Goal: Task Accomplishment & Management: Use online tool/utility

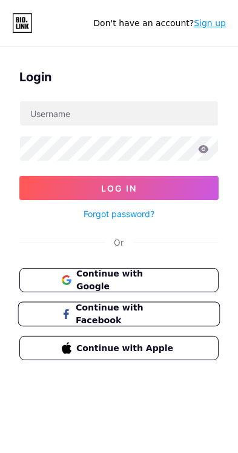
click at [167, 309] on span "Continue with Facebook" at bounding box center [126, 314] width 101 height 26
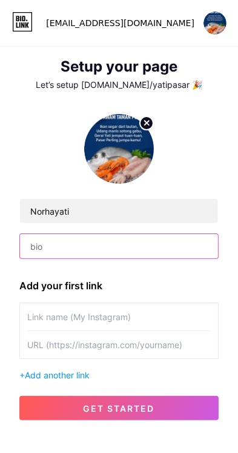
click at [149, 248] on input "text" at bounding box center [119, 246] width 198 height 24
type input "h"
type input "Hasil segar dari laut😍"
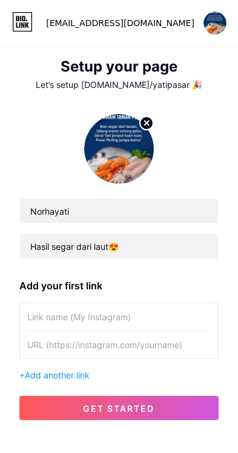
click at [217, 150] on div "Norhayati Hasil segar dari laut😍" at bounding box center [119, 186] width 200 height 145
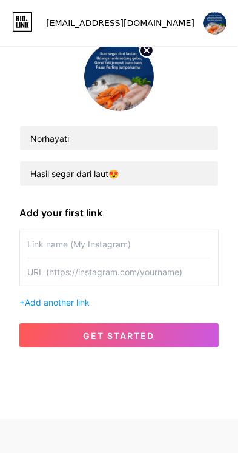
scroll to position [73, 0]
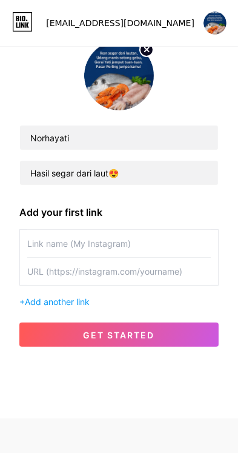
click at [173, 247] on input "text" at bounding box center [119, 243] width 184 height 27
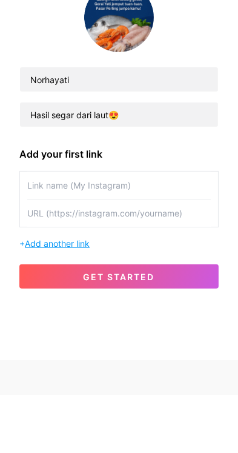
click at [82, 304] on span "Add another link" at bounding box center [57, 302] width 65 height 10
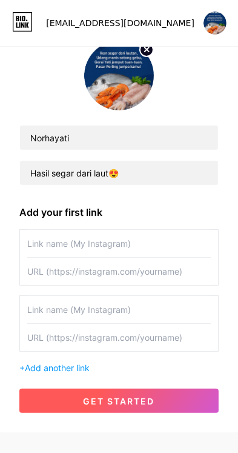
click at [141, 405] on button "get started" at bounding box center [119, 401] width 200 height 24
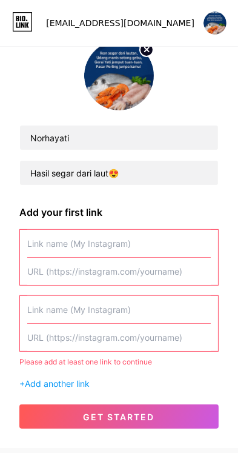
click at [146, 240] on input "text" at bounding box center [119, 243] width 184 height 27
click at [151, 243] on input "text" at bounding box center [119, 243] width 184 height 27
click at [96, 247] on input "text" at bounding box center [119, 243] width 184 height 27
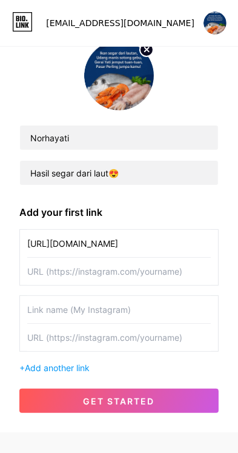
type input "[URL][DOMAIN_NAME]"
click at [200, 201] on div "Norhayati Hasil segar dari laut😍 Add your first link https://wa.link/ubh7bu + A…" at bounding box center [119, 227] width 200 height 372
click at [141, 247] on input "[URL][DOMAIN_NAME]" at bounding box center [119, 243] width 184 height 27
click at [124, 275] on input "text" at bounding box center [119, 271] width 184 height 27
click at [115, 272] on input "text" at bounding box center [119, 271] width 184 height 27
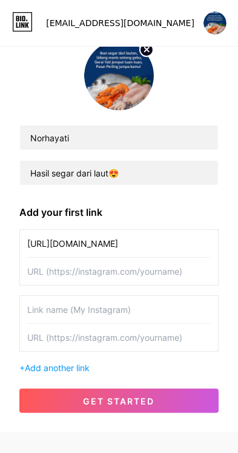
paste input "[URL][DOMAIN_NAME]"
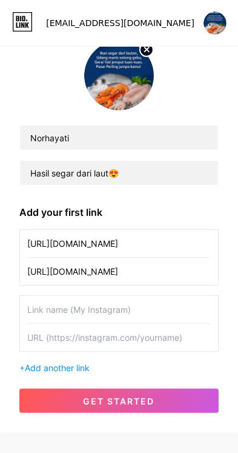
type input "[URL][DOMAIN_NAME]"
click at [160, 246] on input "[URL][DOMAIN_NAME]" at bounding box center [119, 243] width 184 height 27
type input "h"
click at [155, 244] on input "text" at bounding box center [119, 243] width 184 height 27
click at [84, 246] on input "text" at bounding box center [119, 243] width 184 height 27
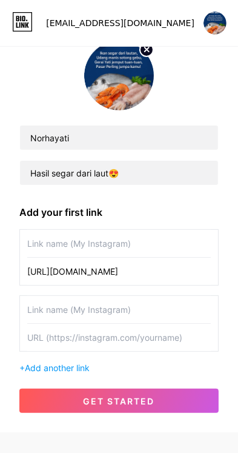
paste input "Hai, saya nak tanya stok hasil laut segar di Gerai Yati hari ini"
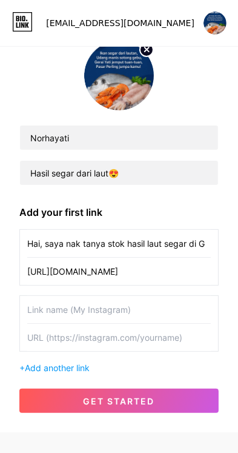
scroll to position [0, 0]
type input "H"
type input "Order sini!"
click at [229, 237] on div "Norhayati Hasil segar dari laut😍 Add your first link Order sini! https://wa.lin…" at bounding box center [119, 232] width 238 height 402
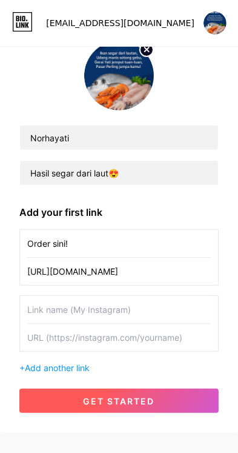
click at [156, 406] on button "get started" at bounding box center [119, 401] width 200 height 24
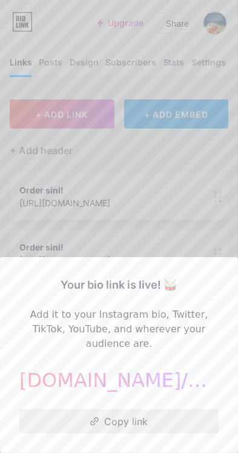
click at [146, 434] on button "Copy link" at bounding box center [119, 421] width 200 height 24
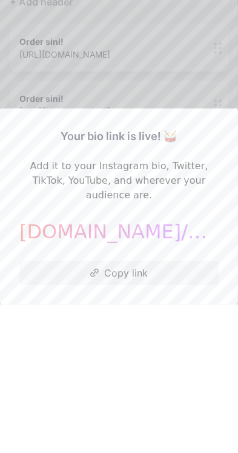
click at [209, 294] on div at bounding box center [119, 226] width 238 height 453
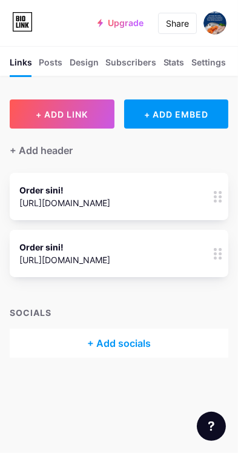
click at [134, 25] on link "Upgrade" at bounding box center [121, 23] width 46 height 10
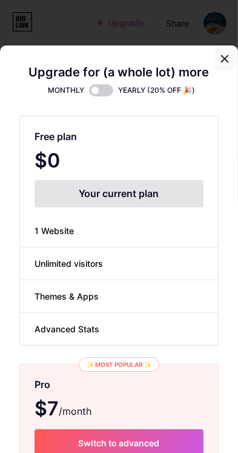
click at [227, 48] on div at bounding box center [225, 59] width 22 height 22
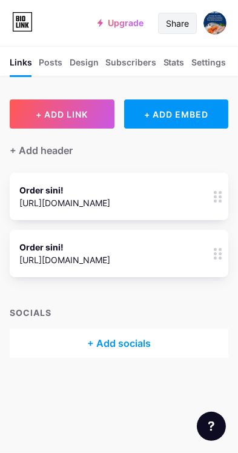
click at [179, 26] on div "Share" at bounding box center [177, 23] width 23 height 13
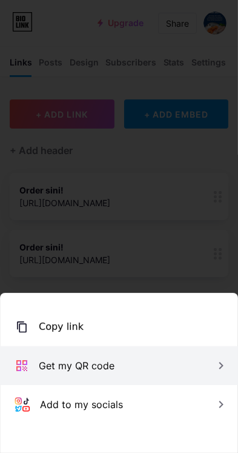
click at [127, 369] on div "Get my QR code" at bounding box center [119, 365] width 238 height 39
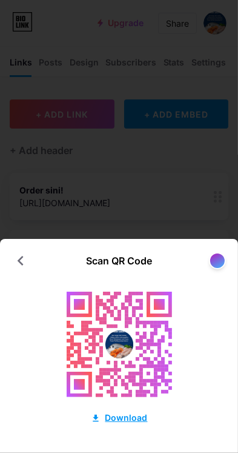
click at [135, 420] on div "Download" at bounding box center [119, 417] width 57 height 13
click at [190, 187] on div at bounding box center [119, 226] width 238 height 453
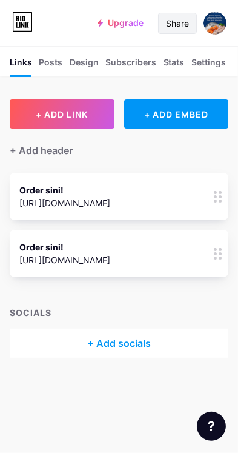
click at [179, 29] on div "Share" at bounding box center [177, 23] width 23 height 13
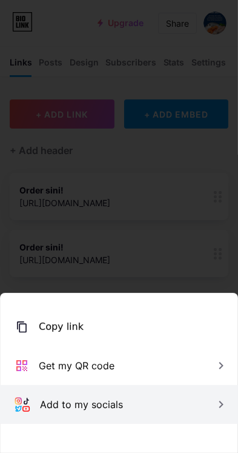
click at [129, 414] on div "Add to my socials" at bounding box center [119, 404] width 238 height 39
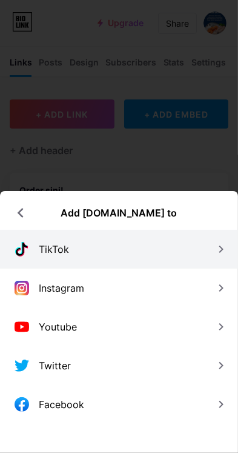
click at [167, 251] on div "TikTok" at bounding box center [119, 249] width 238 height 39
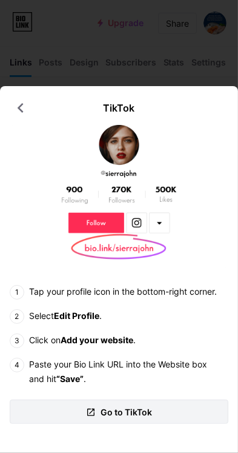
click at [173, 417] on link "Go to TikTok" at bounding box center [119, 412] width 219 height 24
